Goal: Information Seeking & Learning: Understand process/instructions

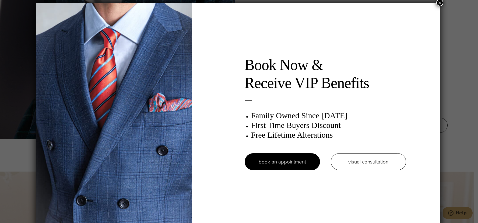
click at [441, 5] on button "×" at bounding box center [439, 2] width 7 height 7
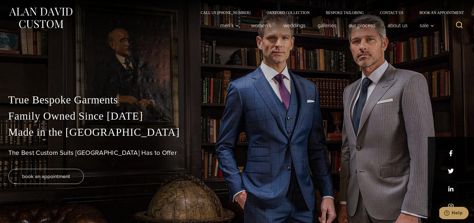
click at [329, 1] on div "Call Us [PHONE_NUMBER] Oxxford Collection Bespoke Tailoring Contact Us Book an …" at bounding box center [237, 7] width 468 height 15
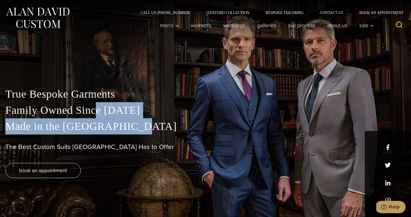
drag, startPoint x: 114, startPoint y: 112, endPoint x: 142, endPoint y: 136, distance: 36.7
click at [142, 136] on div "True Bespoke Garments Family Owned Since [DATE] Made in [GEOGRAPHIC_DATA] The B…" at bounding box center [205, 151] width 411 height 131
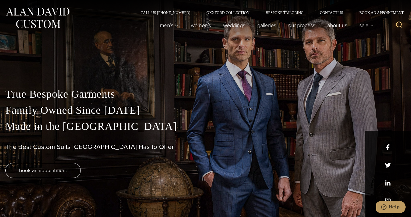
drag, startPoint x: 142, startPoint y: 136, endPoint x: 115, endPoint y: 115, distance: 34.0
click at [142, 136] on div "True Bespoke Garments Family Owned Since [DATE] Made in [GEOGRAPHIC_DATA] The B…" at bounding box center [205, 151] width 411 height 131
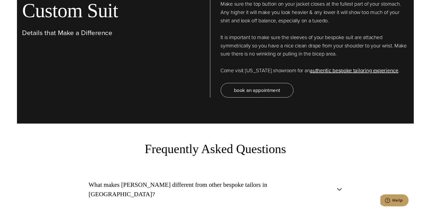
scroll to position [1769, 0]
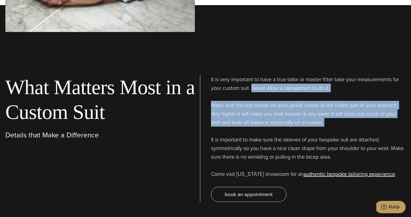
drag, startPoint x: 252, startPoint y: 77, endPoint x: 255, endPoint y: 118, distance: 40.2
click at [255, 118] on div "It is very important to have a true tailor or master fitter take your measureme…" at bounding box center [308, 138] width 195 height 127
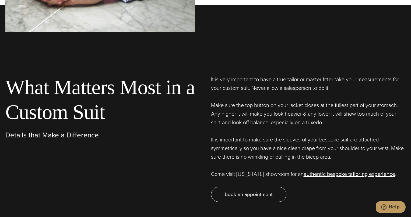
click at [255, 118] on div "It is very important to have a true tailor or master fitter take your measureme…" at bounding box center [308, 138] width 195 height 127
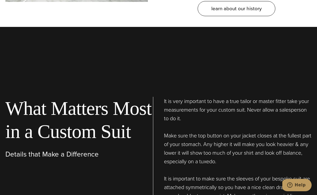
click at [277, 41] on div "What Matters Most in a Custom Suit Details that Make a Difference It is very im…" at bounding box center [158, 156] width 317 height 258
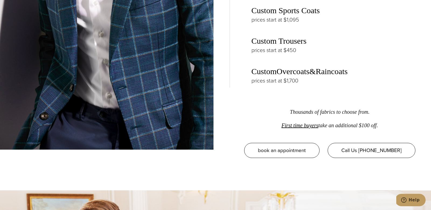
scroll to position [0, 0]
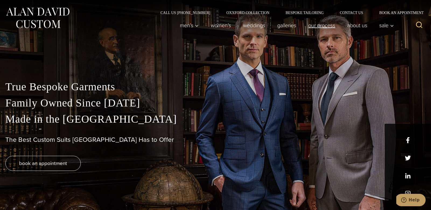
click at [327, 22] on link "Our Process" at bounding box center [321, 25] width 39 height 11
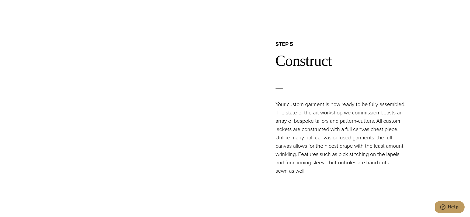
scroll to position [1193, 0]
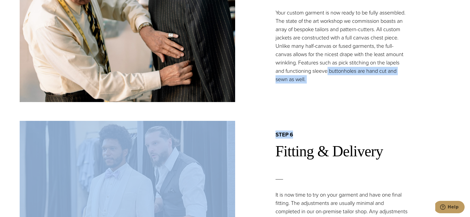
drag, startPoint x: 326, startPoint y: 69, endPoint x: 362, endPoint y: 132, distance: 72.3
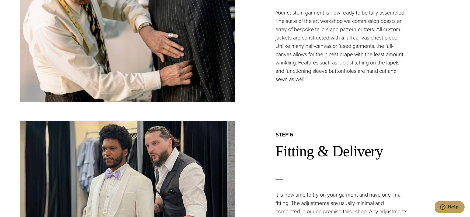
drag, startPoint x: 362, startPoint y: 132, endPoint x: 282, endPoint y: 87, distance: 91.6
click at [356, 128] on div "step 6 Fitting & Delivery It is now time to try on your garment and have one fi…" at bounding box center [342, 207] width 215 height 172
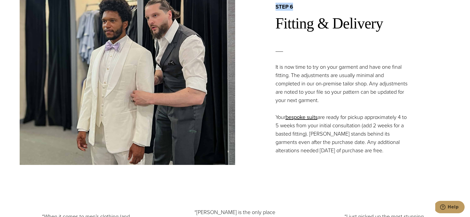
scroll to position [1369, 0]
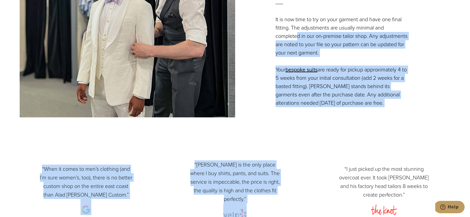
drag, startPoint x: 315, startPoint y: 57, endPoint x: 377, endPoint y: 136, distance: 99.9
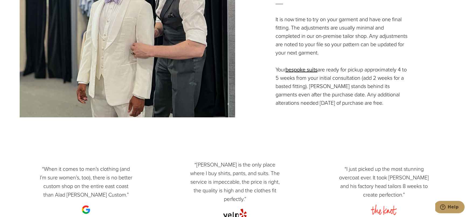
click at [330, 139] on div "“When it comes to men’s clothing (and I’m sure women’s, too), there is no bette…" at bounding box center [235, 200] width 470 height 128
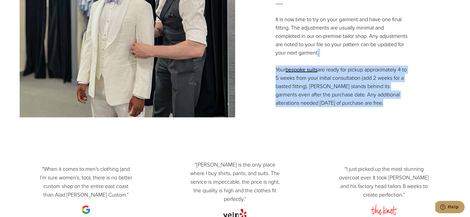
drag, startPoint x: 346, startPoint y: 56, endPoint x: 364, endPoint y: 103, distance: 50.5
click at [364, 103] on div "step 6 Fitting & Delivery It is now time to try on your garment and have one fi…" at bounding box center [342, 32] width 215 height 152
drag, startPoint x: 364, startPoint y: 103, endPoint x: 211, endPoint y: 87, distance: 154.2
click at [363, 103] on p "Your bespoke suits are ready for pickup approximately 4 to 5 weeks from your in…" at bounding box center [341, 87] width 133 height 42
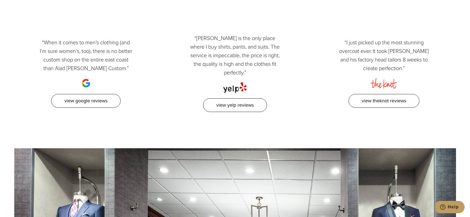
scroll to position [1566, 0]
